Goal: Ask a question: Seek information or help from site administrators or community

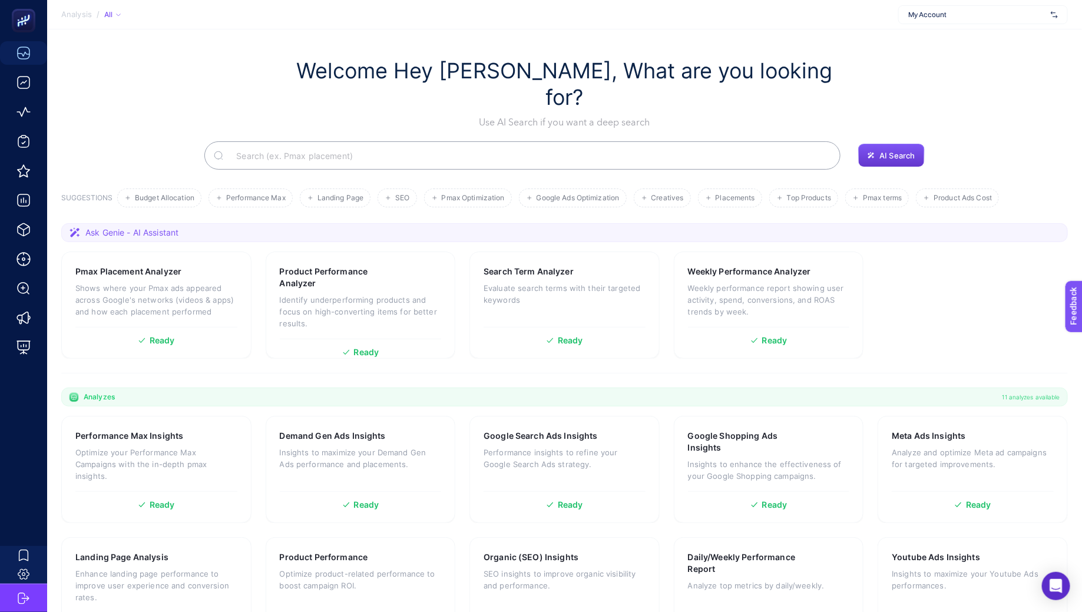
click at [891, 151] on span "AI Search" at bounding box center [896, 155] width 35 height 9
click at [356, 194] on span "Landing Page" at bounding box center [340, 198] width 46 height 9
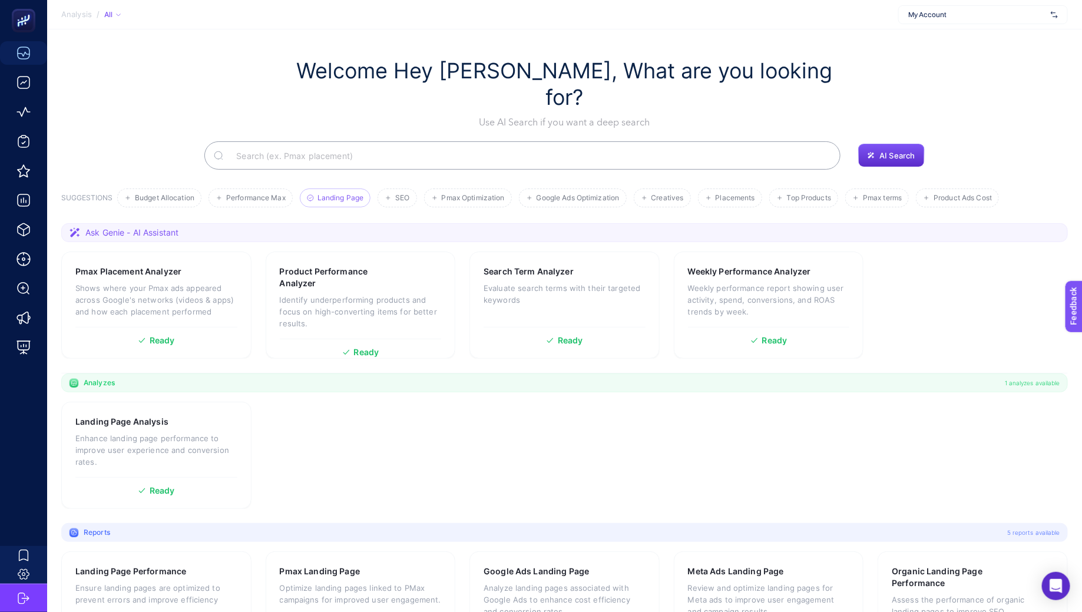
click at [356, 194] on span "Landing Page" at bounding box center [340, 198] width 46 height 9
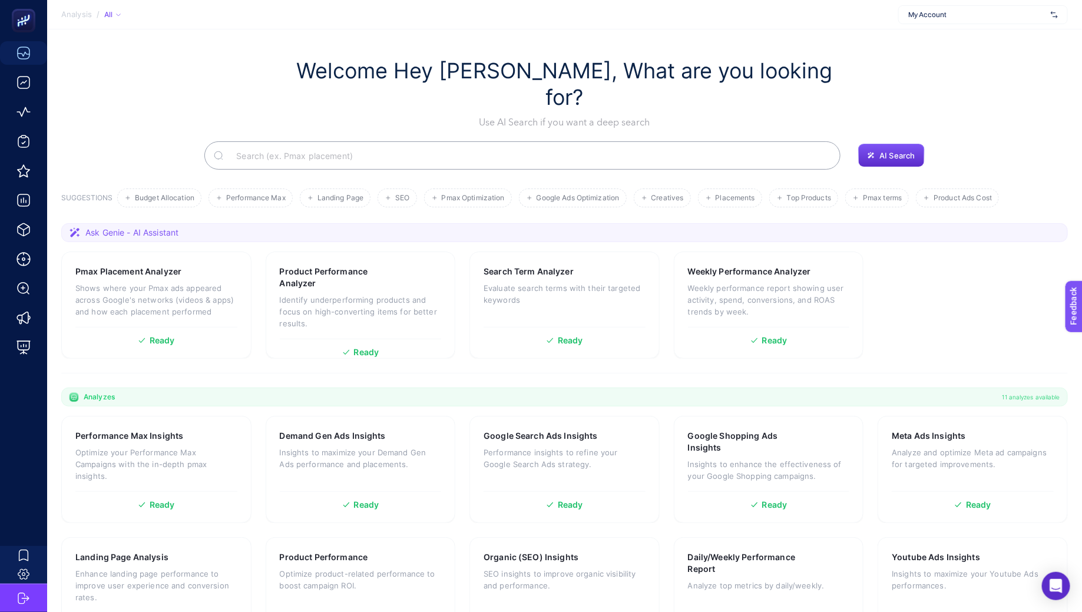
click at [368, 139] on input "Search" at bounding box center [529, 155] width 604 height 33
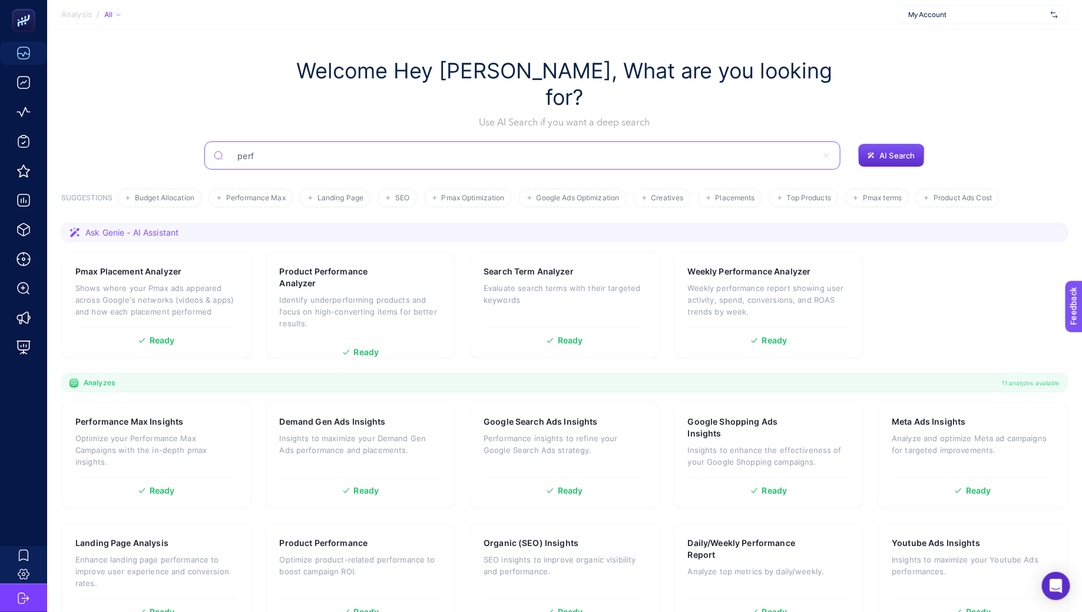
type input "per"
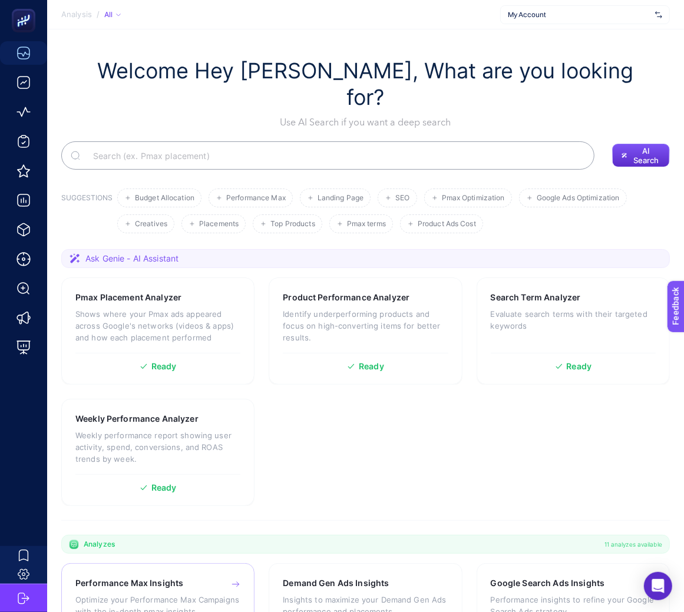
click at [136, 577] on h3 "Performance Max Insights" at bounding box center [129, 583] width 108 height 12
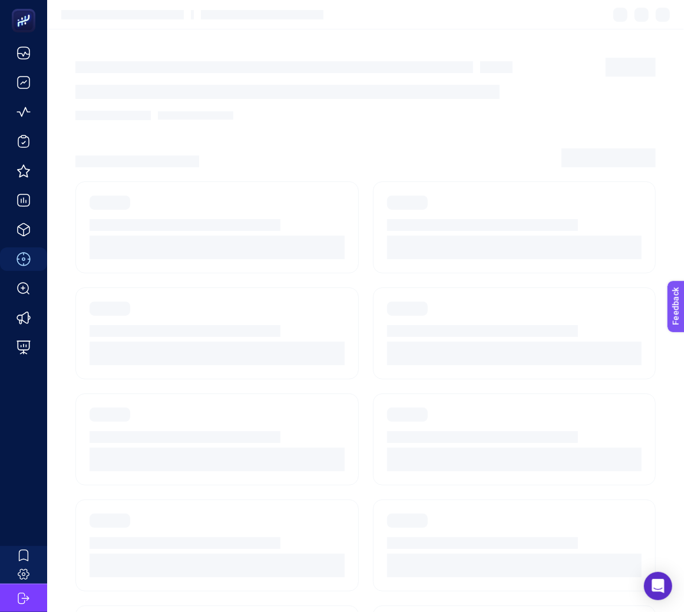
scroll to position [14, 0]
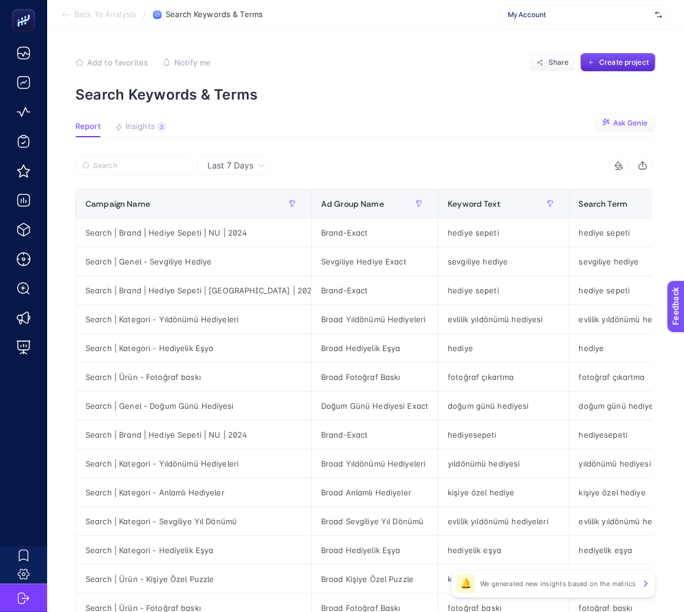
click at [627, 115] on button "Ask Genie" at bounding box center [625, 123] width 62 height 19
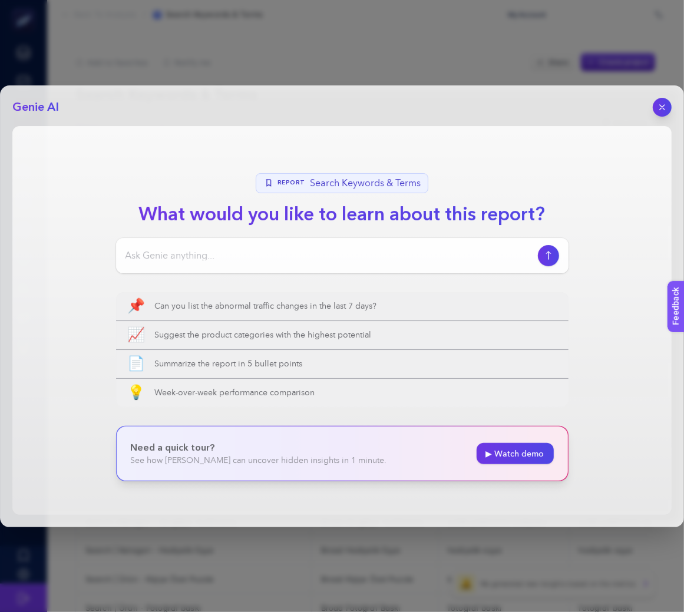
click at [455, 265] on div at bounding box center [342, 255] width 452 height 35
click at [455, 258] on input at bounding box center [328, 255] width 407 height 14
paste input "List the searches where my ads appeared but are unrelated to my targeted keywor…"
type input "List the searches where my ads appeared but are unrelated to my targeted keywor…"
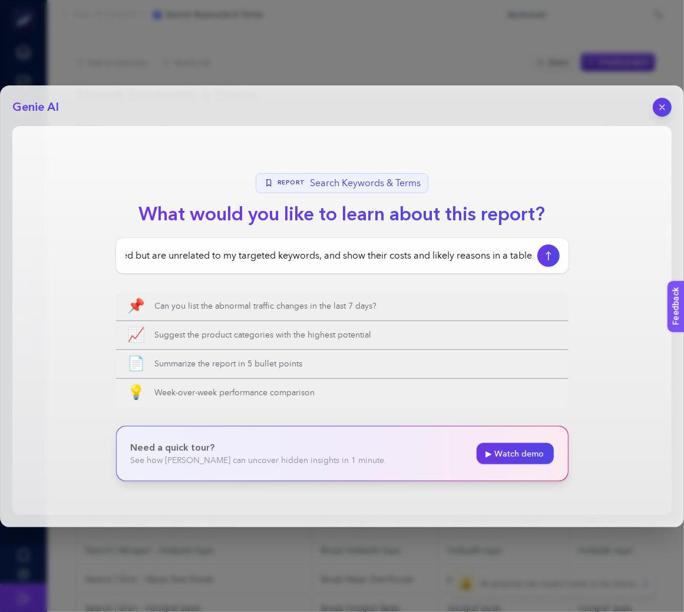
click at [542, 256] on icon "button" at bounding box center [548, 255] width 12 height 9
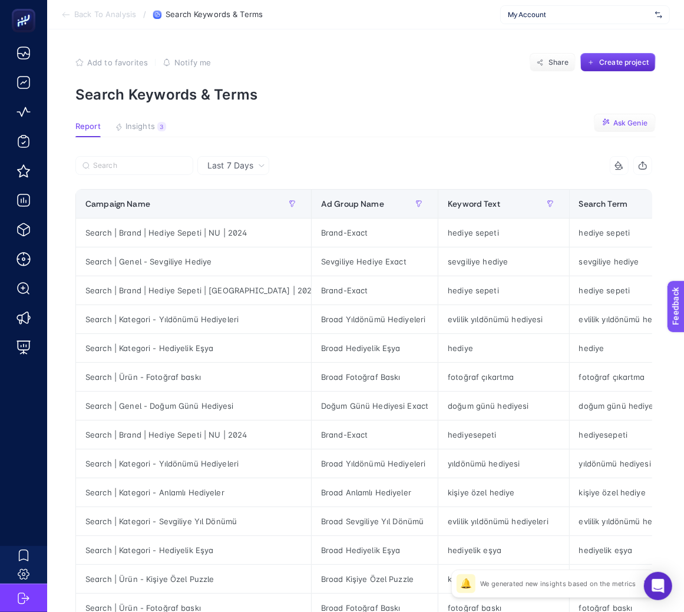
click at [621, 120] on span "Ask Genie" at bounding box center [630, 122] width 34 height 9
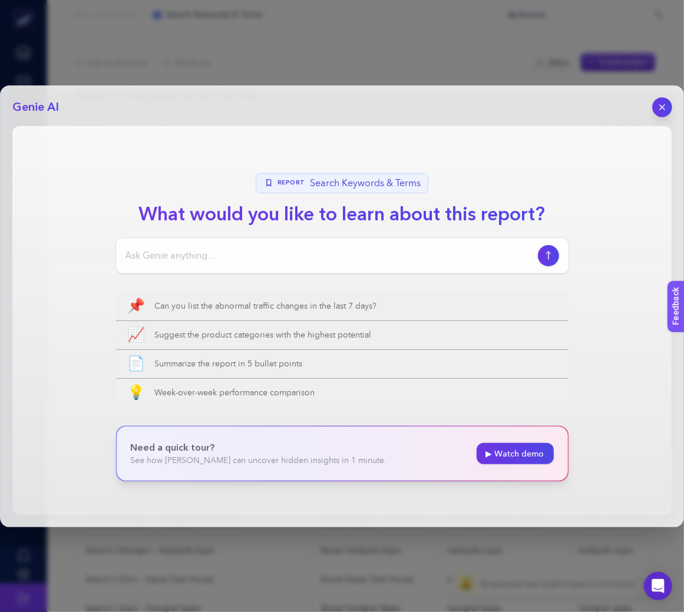
click at [662, 102] on icon "button" at bounding box center [662, 107] width 10 height 10
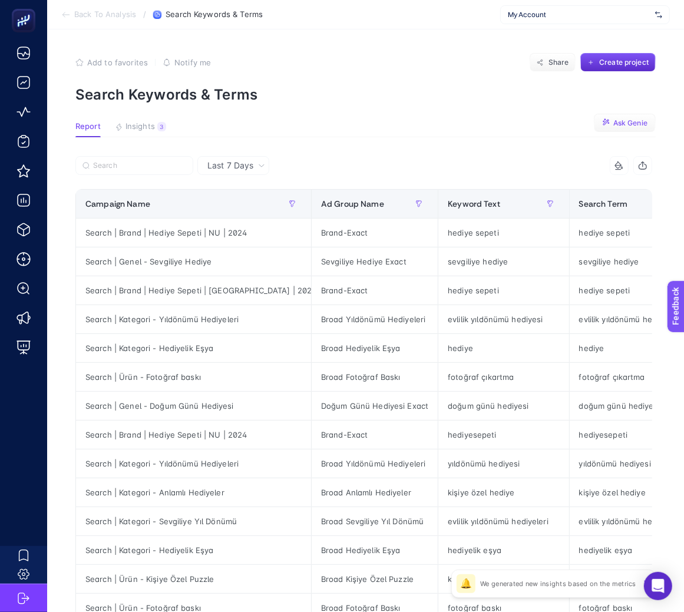
click at [594, 15] on span "My Account" at bounding box center [579, 14] width 143 height 9
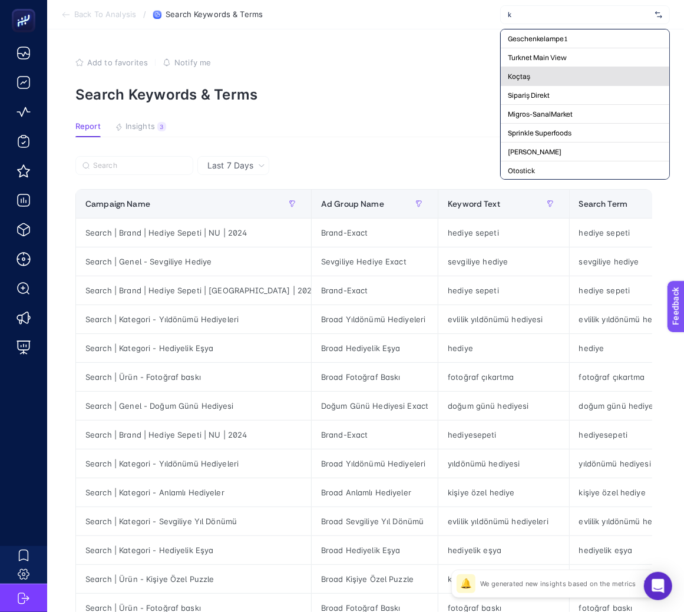
type input "k"
click at [582, 86] on div "Koçtaş" at bounding box center [585, 95] width 168 height 19
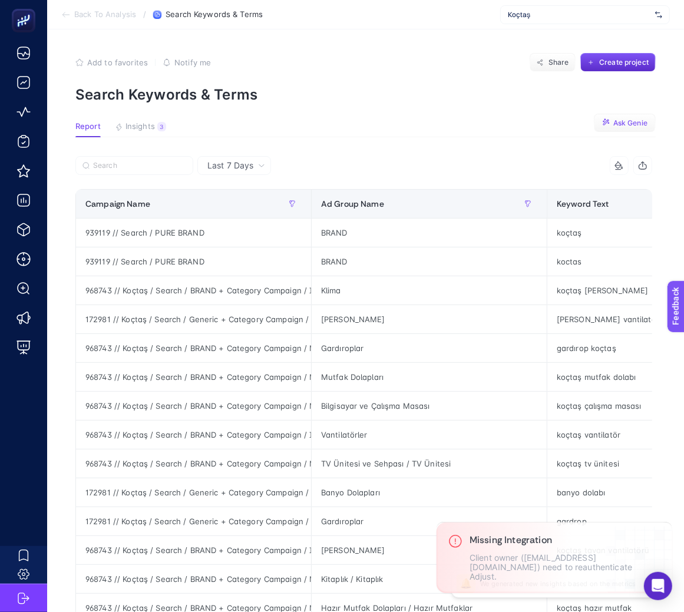
click at [644, 114] on button "Ask Genie" at bounding box center [625, 123] width 62 height 19
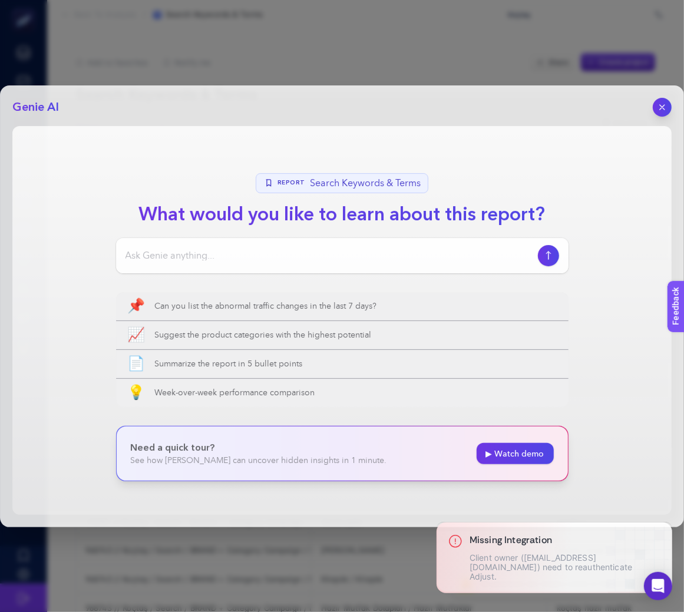
click at [335, 255] on input at bounding box center [328, 255] width 407 height 14
paste input "<h1 class="text-2xl sm:text-[40px] font-rethink-sans font-semibold text-center …"
type input "<h1 class="text-2xl sm:text-[40px] font-rethink-sans font-semibold text-center …"
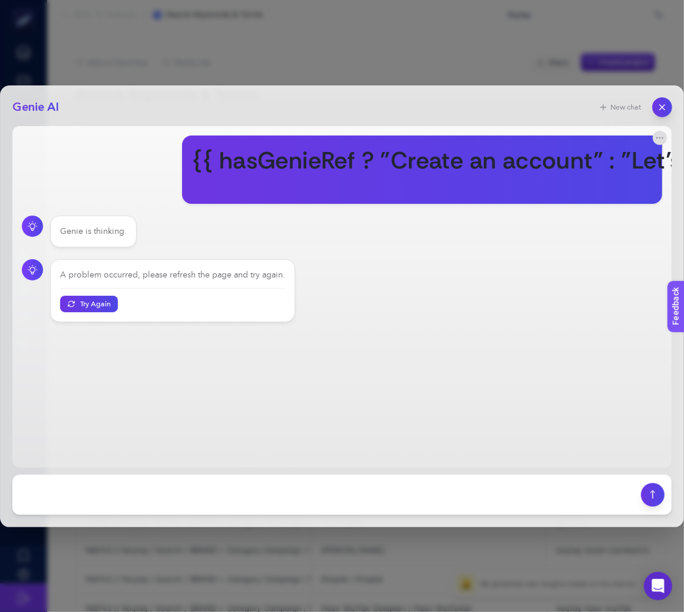
click at [658, 108] on icon "button" at bounding box center [662, 107] width 10 height 10
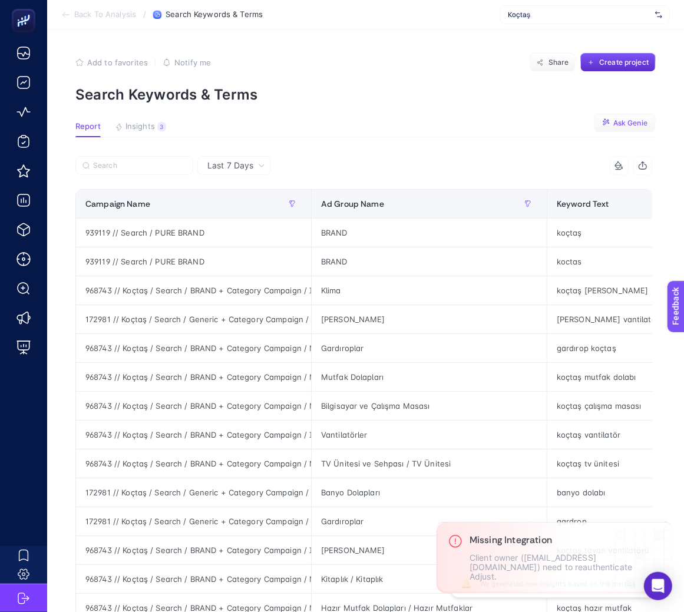
click at [611, 130] on button "Ask Genie" at bounding box center [625, 123] width 62 height 19
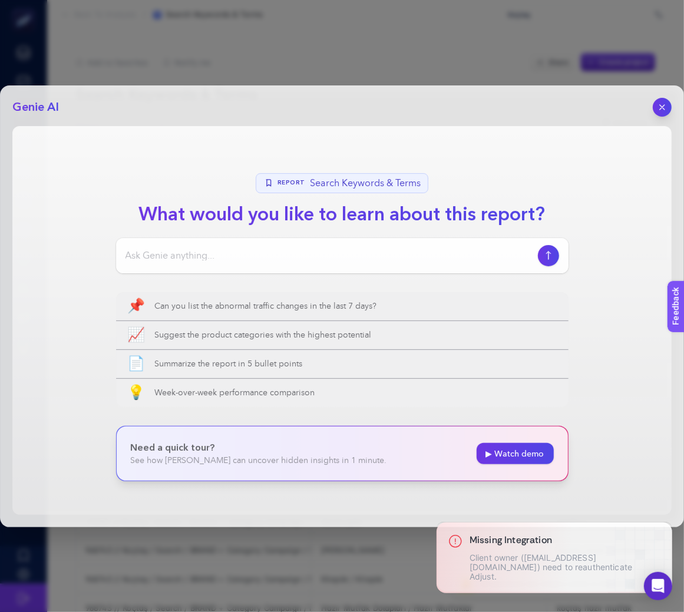
click at [462, 248] on input at bounding box center [328, 255] width 407 height 14
paste input "List the searches where my ads appeared but are unrelated to my targeted keywor…"
type input "List the searches where my ads appeared but are unrelated to my targeted keywor…"
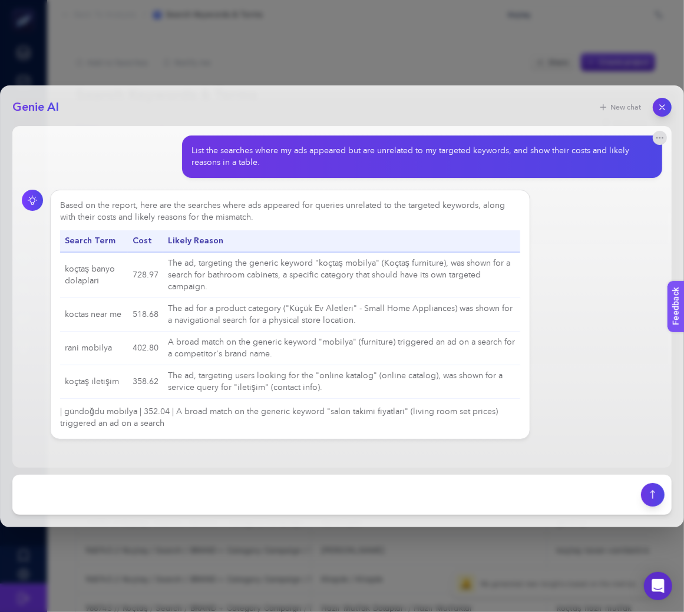
click at [557, 154] on div "List the searches where my ads appeared but are unrelated to my targeted keywor…" at bounding box center [417, 157] width 452 height 24
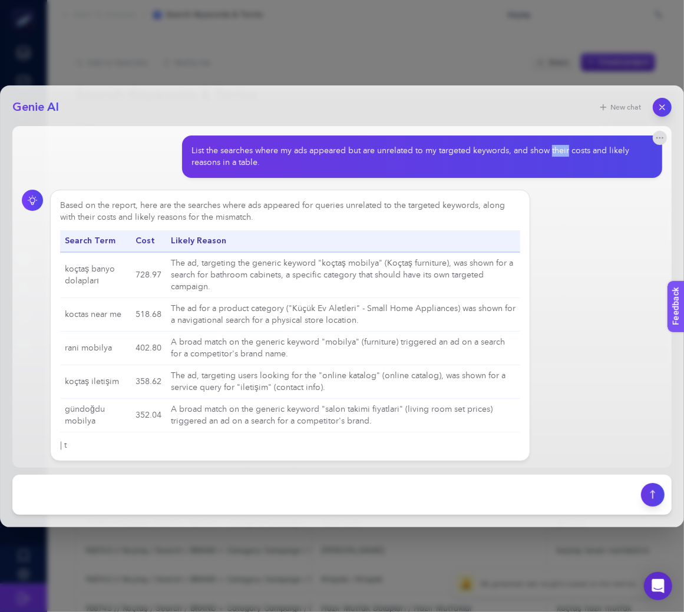
click at [557, 154] on div "List the searches where my ads appeared but are unrelated to my targeted keywor…" at bounding box center [417, 157] width 452 height 24
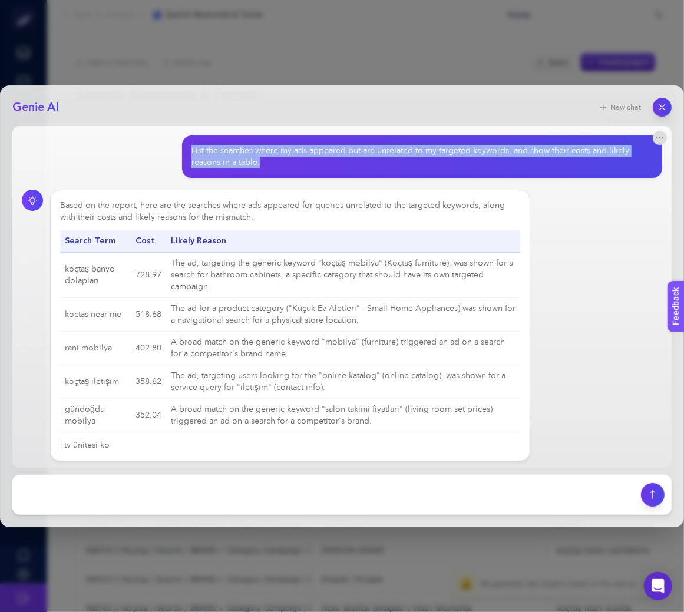
copy section "List the searches where my ads appeared but are unrelated to my targeted keywor…"
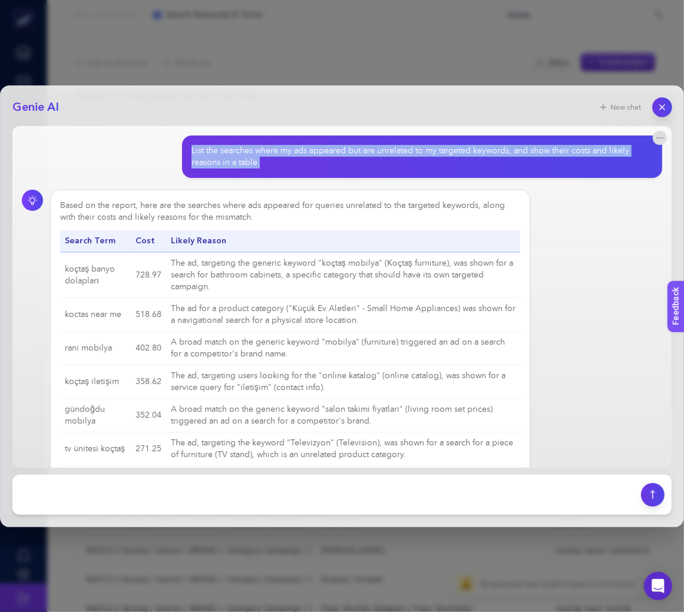
click at [664, 112] on button "button" at bounding box center [662, 107] width 20 height 20
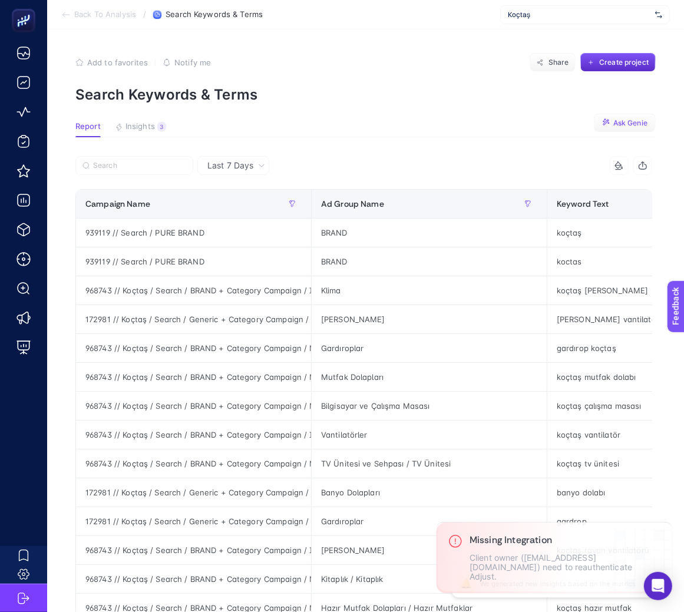
click at [632, 123] on span "Ask Genie" at bounding box center [630, 122] width 34 height 9
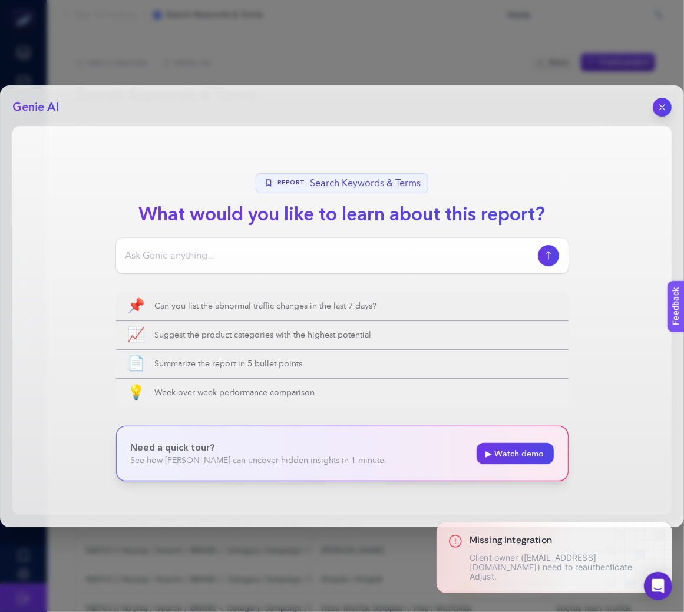
click at [347, 240] on div at bounding box center [342, 255] width 452 height 35
click at [347, 254] on input at bounding box center [328, 255] width 407 height 14
paste input "List the searches where my ads appeared but are unrelated to my targeted keywor…"
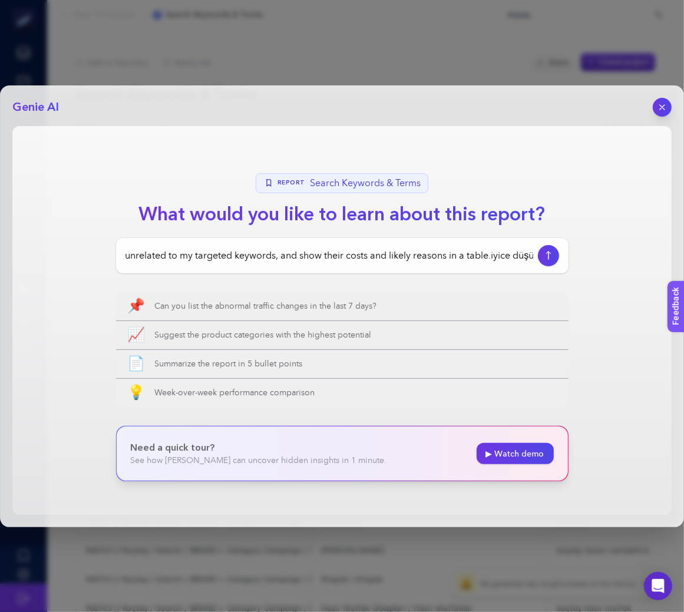
type input "List the searches where my ads appeared but are unrelated to my targeted keywor…"
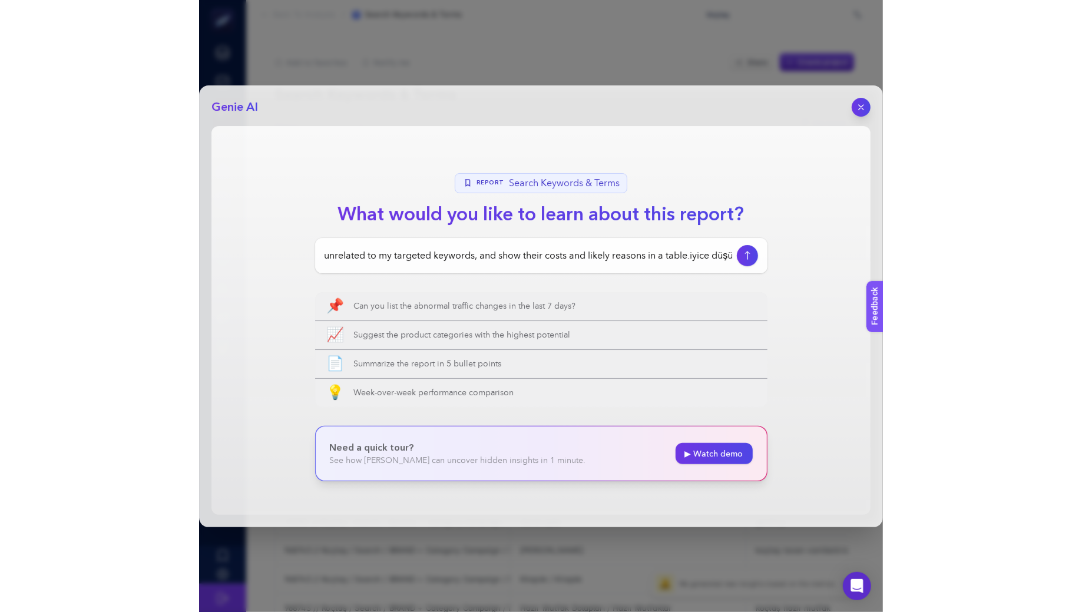
scroll to position [0, 217]
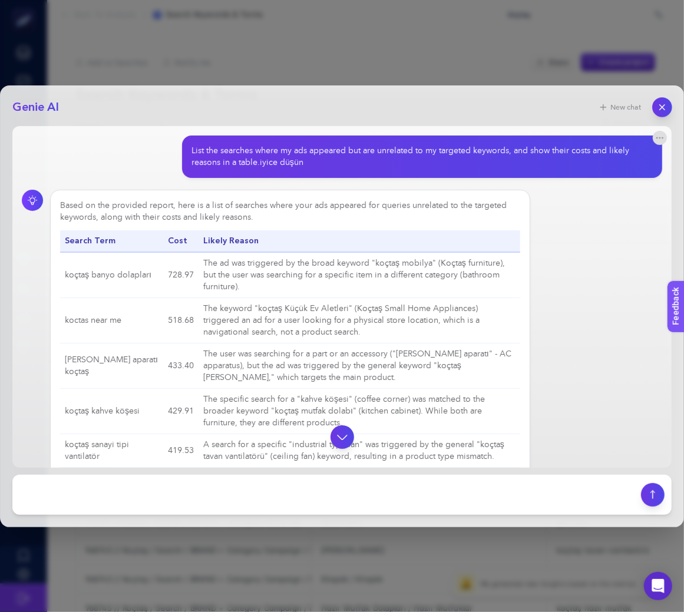
click at [668, 104] on button "button" at bounding box center [662, 107] width 20 height 20
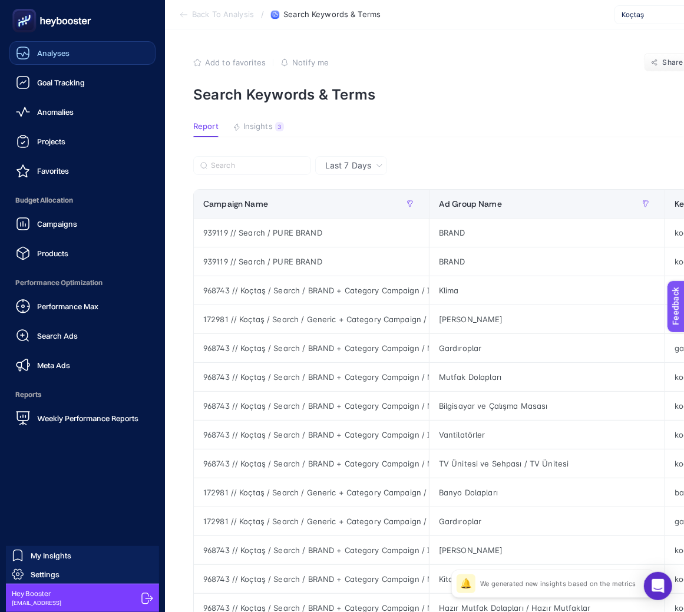
click at [27, 61] on link "Analyses" at bounding box center [82, 53] width 146 height 24
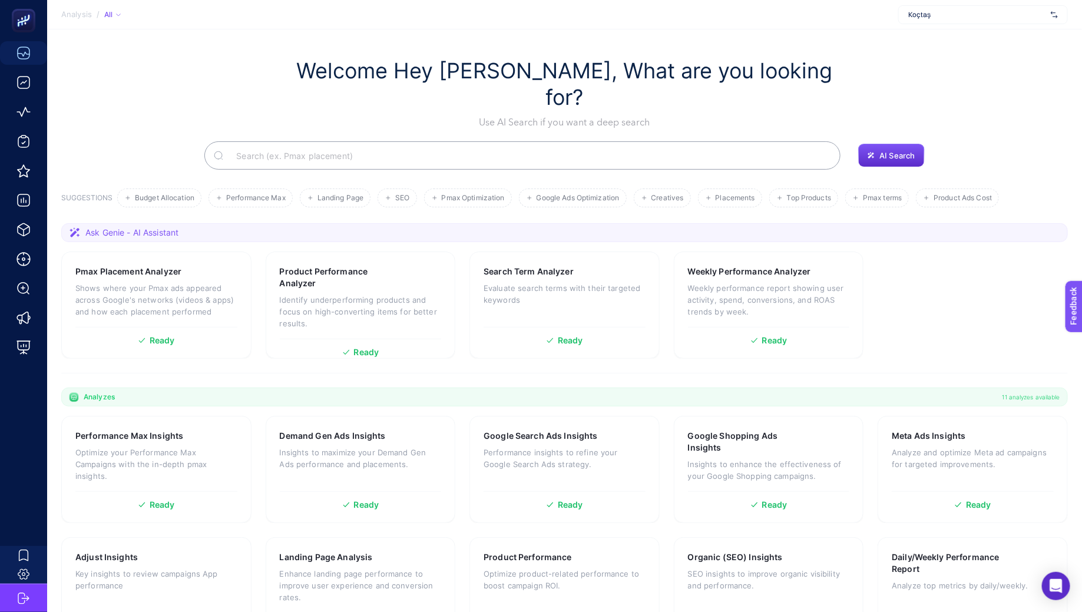
click at [637, 64] on h1 "Welcome Hey [PERSON_NAME], What are you looking for?" at bounding box center [564, 84] width 577 height 53
click at [458, 78] on h1 "Welcome Hey [PERSON_NAME], What are you looking for?" at bounding box center [564, 84] width 577 height 53
